Goal: Task Accomplishment & Management: Use online tool/utility

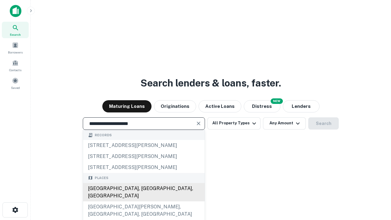
click at [143, 201] on div "[GEOGRAPHIC_DATA], [GEOGRAPHIC_DATA], [GEOGRAPHIC_DATA]" at bounding box center [143, 192] width 121 height 18
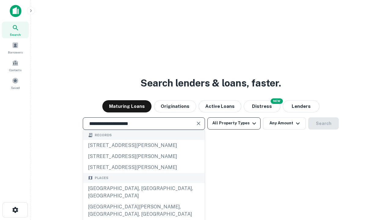
type input "**********"
click at [234, 123] on button "All Property Types" at bounding box center [233, 123] width 53 height 12
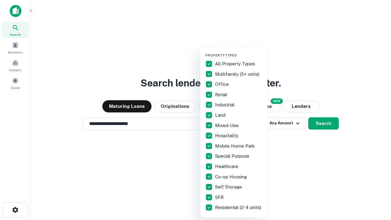
click at [239, 51] on button "button" at bounding box center [238, 51] width 67 height 0
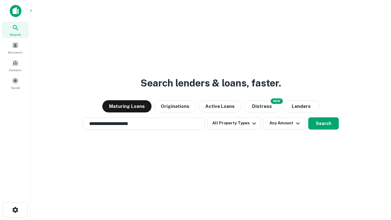
scroll to position [4, 74]
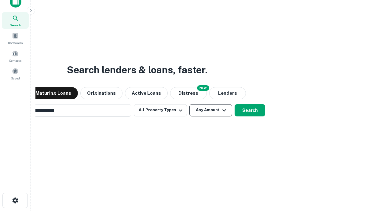
click at [189, 104] on button "Any Amount" at bounding box center [210, 110] width 43 height 12
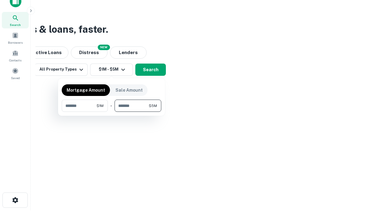
type input "*******"
click at [111, 112] on button "button" at bounding box center [111, 112] width 99 height 0
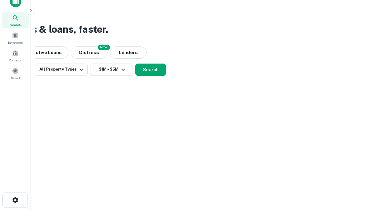
scroll to position [9, 0]
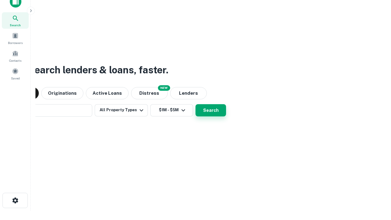
click at [195, 104] on button "Search" at bounding box center [210, 110] width 31 height 12
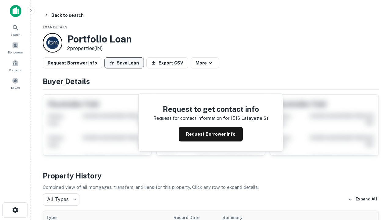
click at [124, 63] on button "Save Loan" at bounding box center [123, 62] width 39 height 11
click at [125, 63] on button "Loan Saved" at bounding box center [125, 62] width 42 height 11
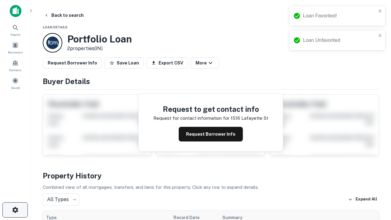
click at [15, 210] on icon "button" at bounding box center [15, 209] width 7 height 7
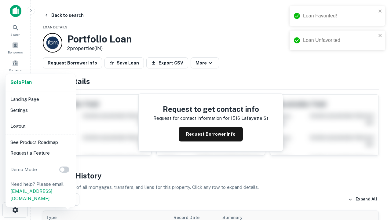
click at [40, 126] on li "Logout" at bounding box center [40, 126] width 65 height 11
